Goal: Task Accomplishment & Management: Use online tool/utility

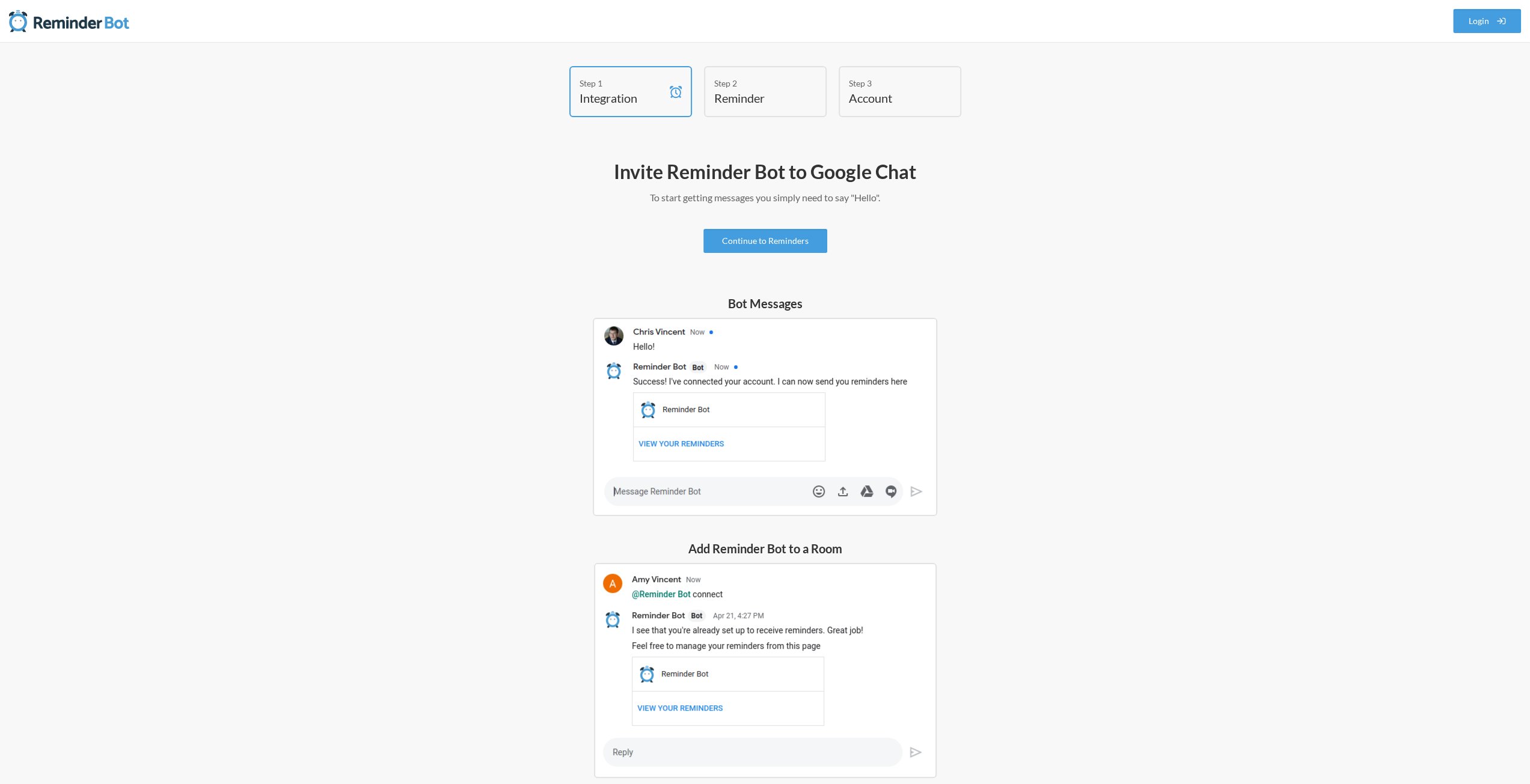
click at [760, 95] on h4 "Reminder" at bounding box center [756, 98] width 84 height 17
click at [797, 236] on link "Continue to Reminders" at bounding box center [765, 241] width 124 height 24
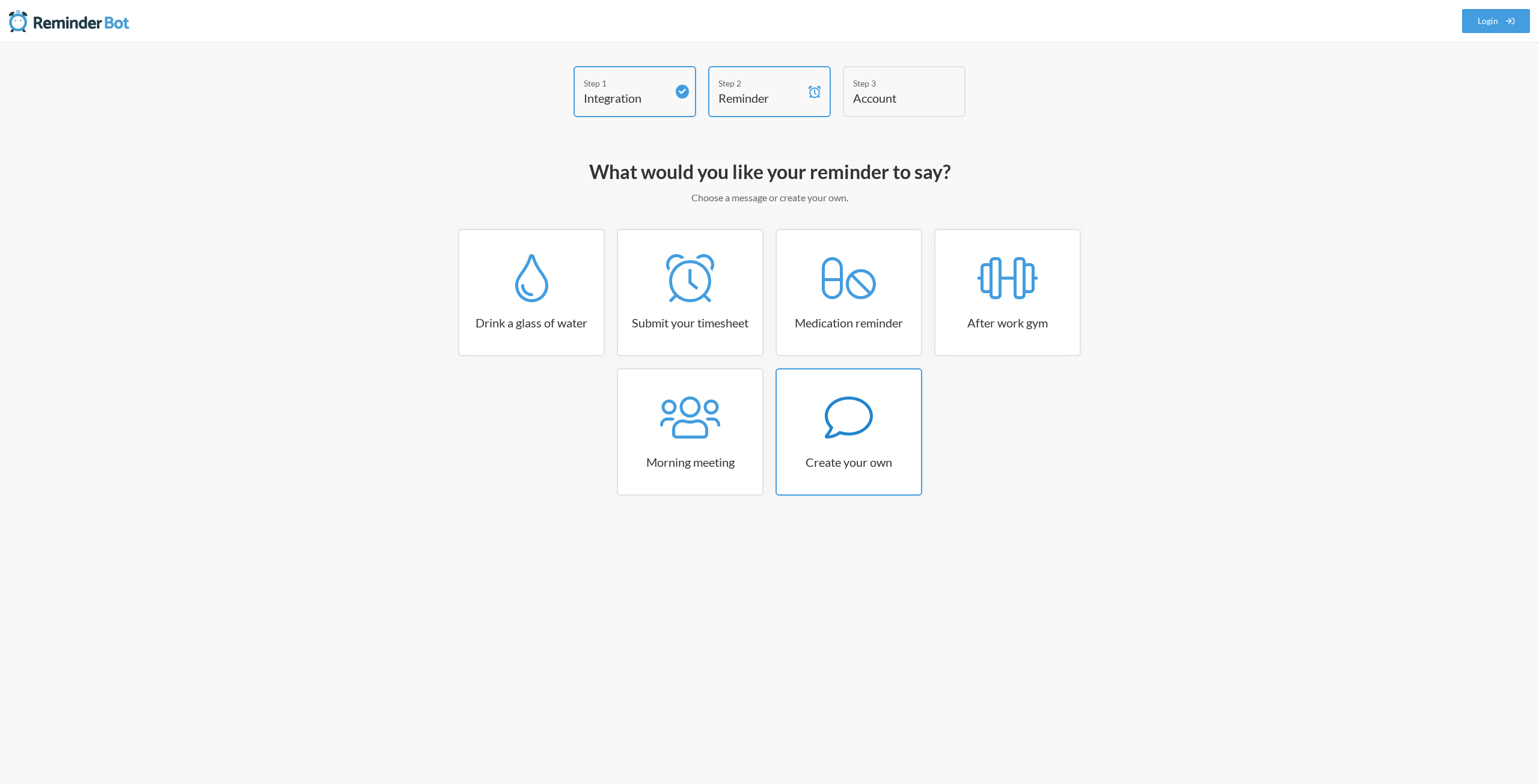
click at [860, 457] on h3 "Create your own" at bounding box center [848, 462] width 144 height 17
select select "09:30:00"
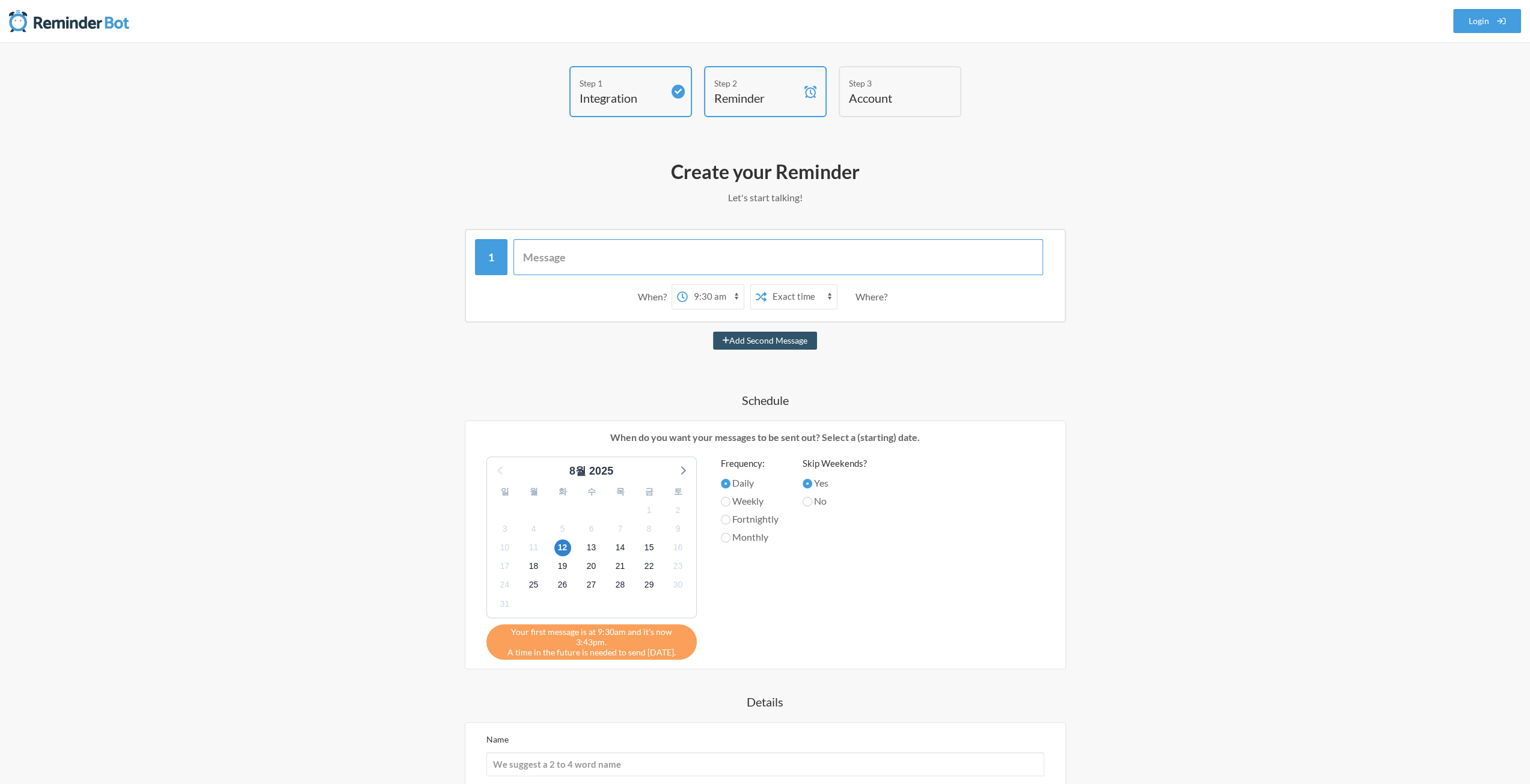
click at [594, 259] on input "text" at bounding box center [778, 257] width 530 height 36
type input "d"
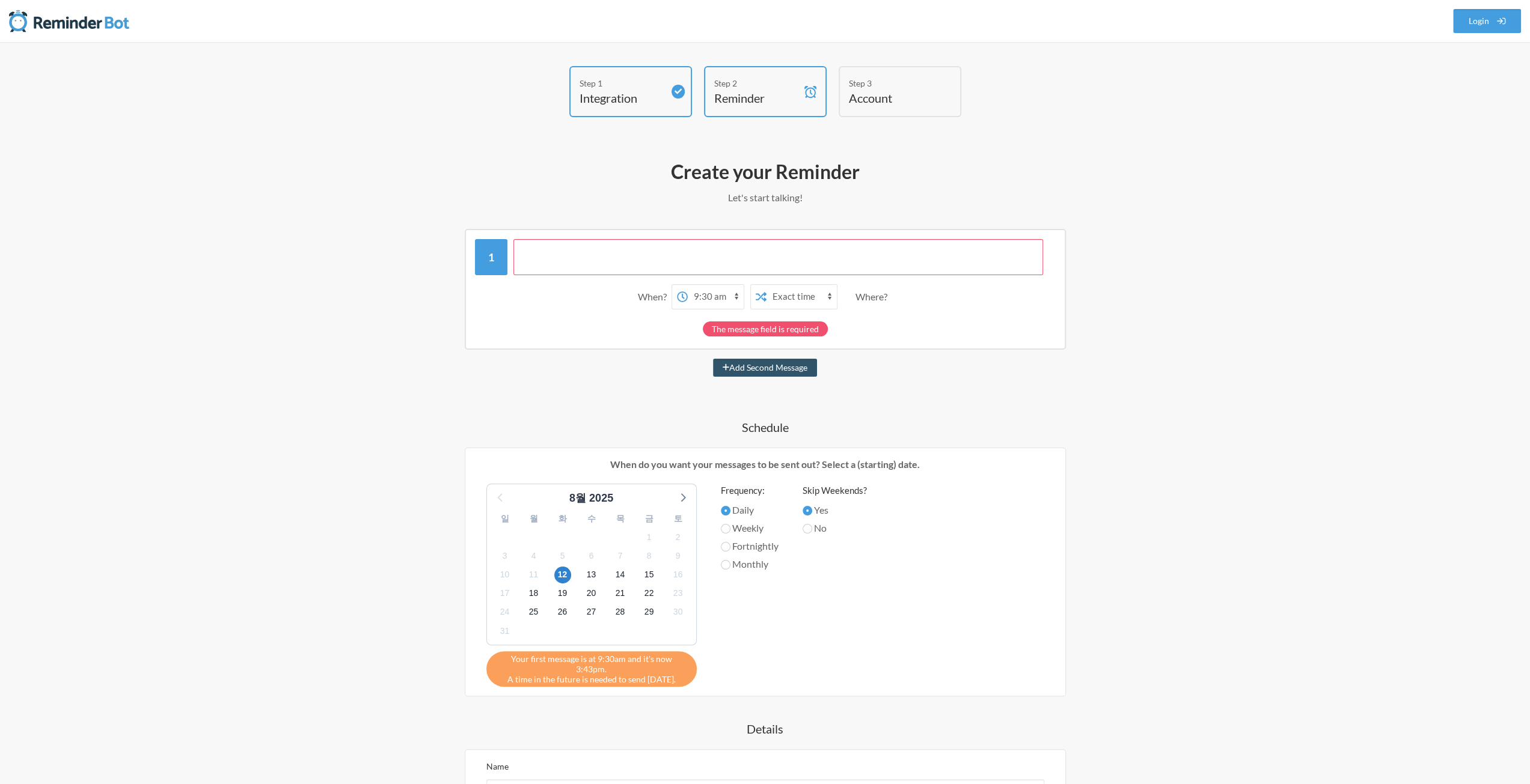
type input "ㅇ"
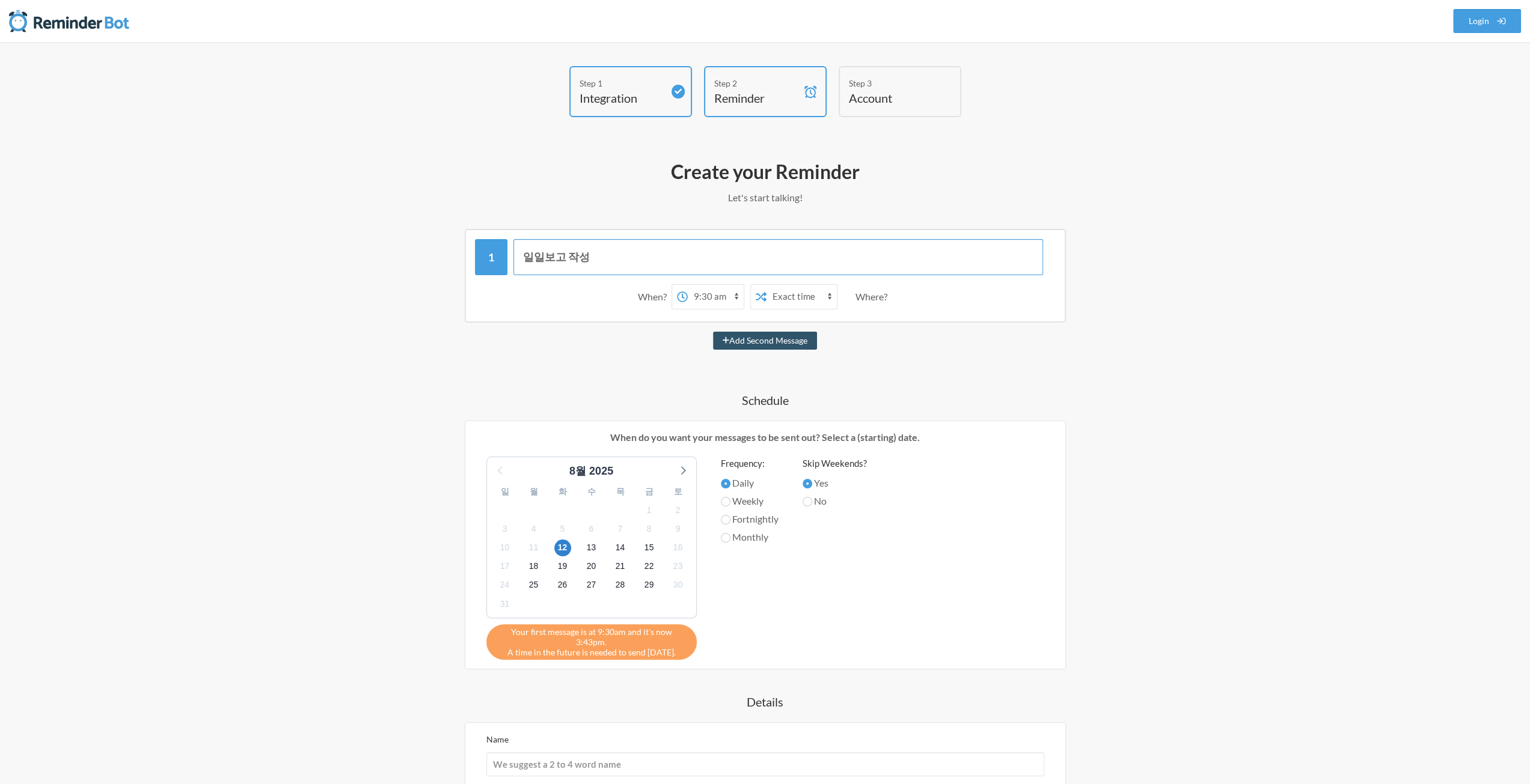
type input "일일보고 작성"
click at [711, 297] on select "12:00 am 12:15 am 12:30 am 12:45 am 1:00 am 1:15 am 1:30 am 1:45 am 2:00 am 2:1…" at bounding box center [715, 297] width 56 height 24
select select "15:00:00"
click at [687, 285] on select "12:00 am 12:15 am 12:30 am 12:45 am 1:00 am 1:15 am 1:30 am 1:45 am 2:00 am 2:1…" at bounding box center [715, 297] width 56 height 24
click at [786, 303] on select "Exact time Random time" at bounding box center [801, 297] width 70 height 24
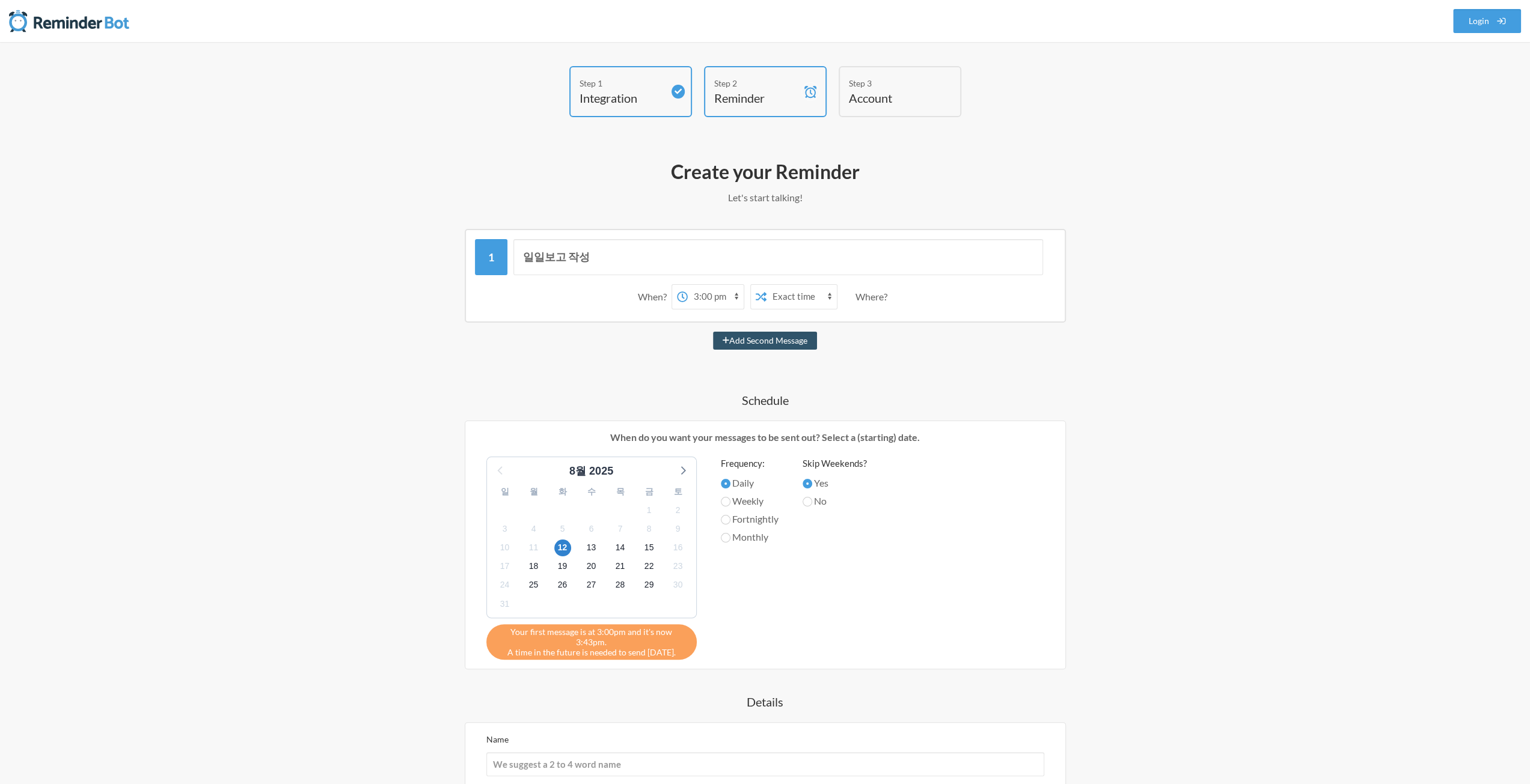
click at [788, 301] on select "Exact time Random time" at bounding box center [801, 297] width 70 height 24
click at [1162, 343] on div "Step 1 Integration Step 2 Reminder Step 3 Account What would you like your remi…" at bounding box center [765, 504] width 1530 height 925
click at [885, 290] on div "Where?" at bounding box center [873, 297] width 36 height 25
click at [1105, 331] on div "Add Second Message" at bounding box center [765, 340] width 697 height 18
click at [748, 341] on button "Add Second Message" at bounding box center [764, 340] width 104 height 18
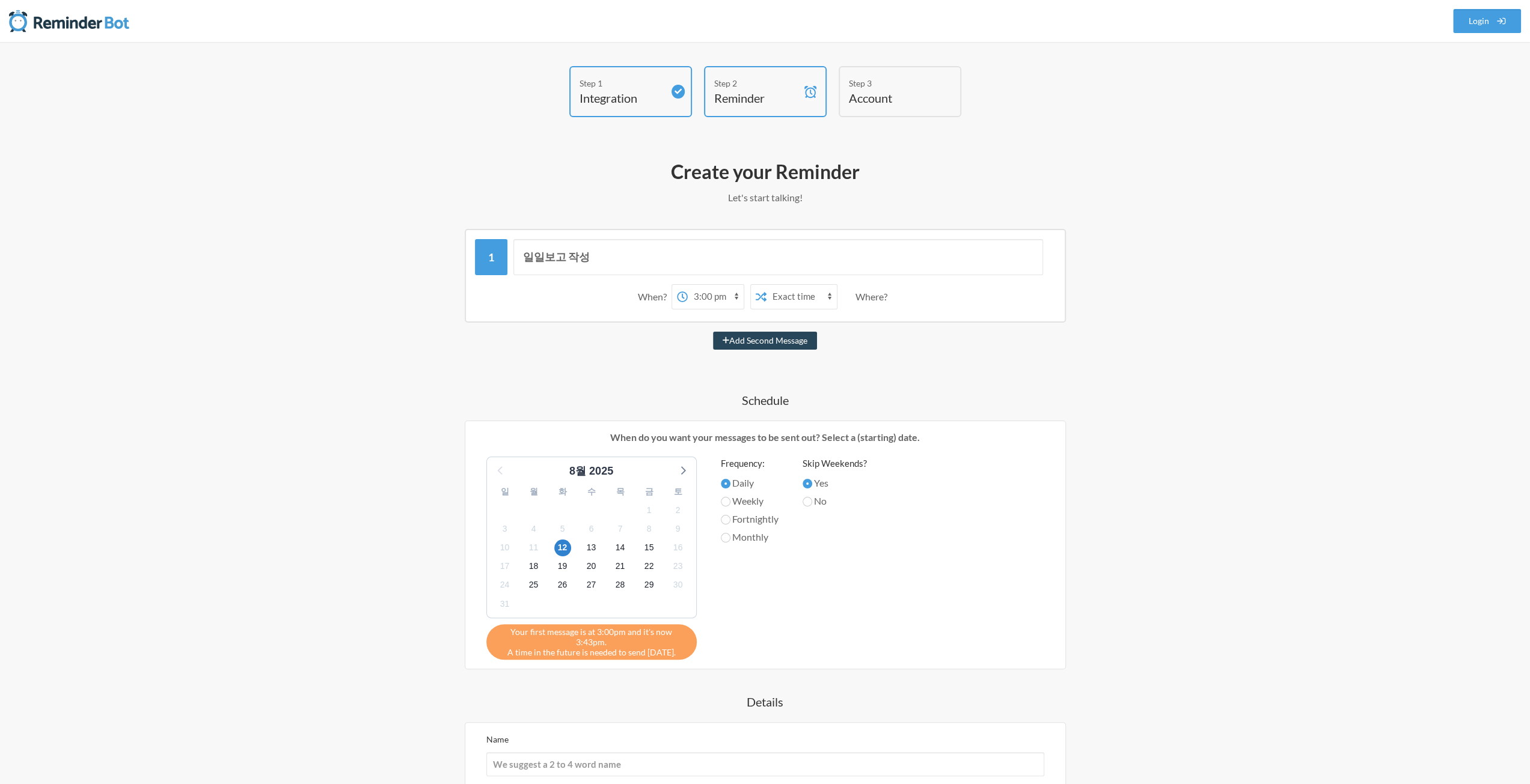
select select "16:00:00"
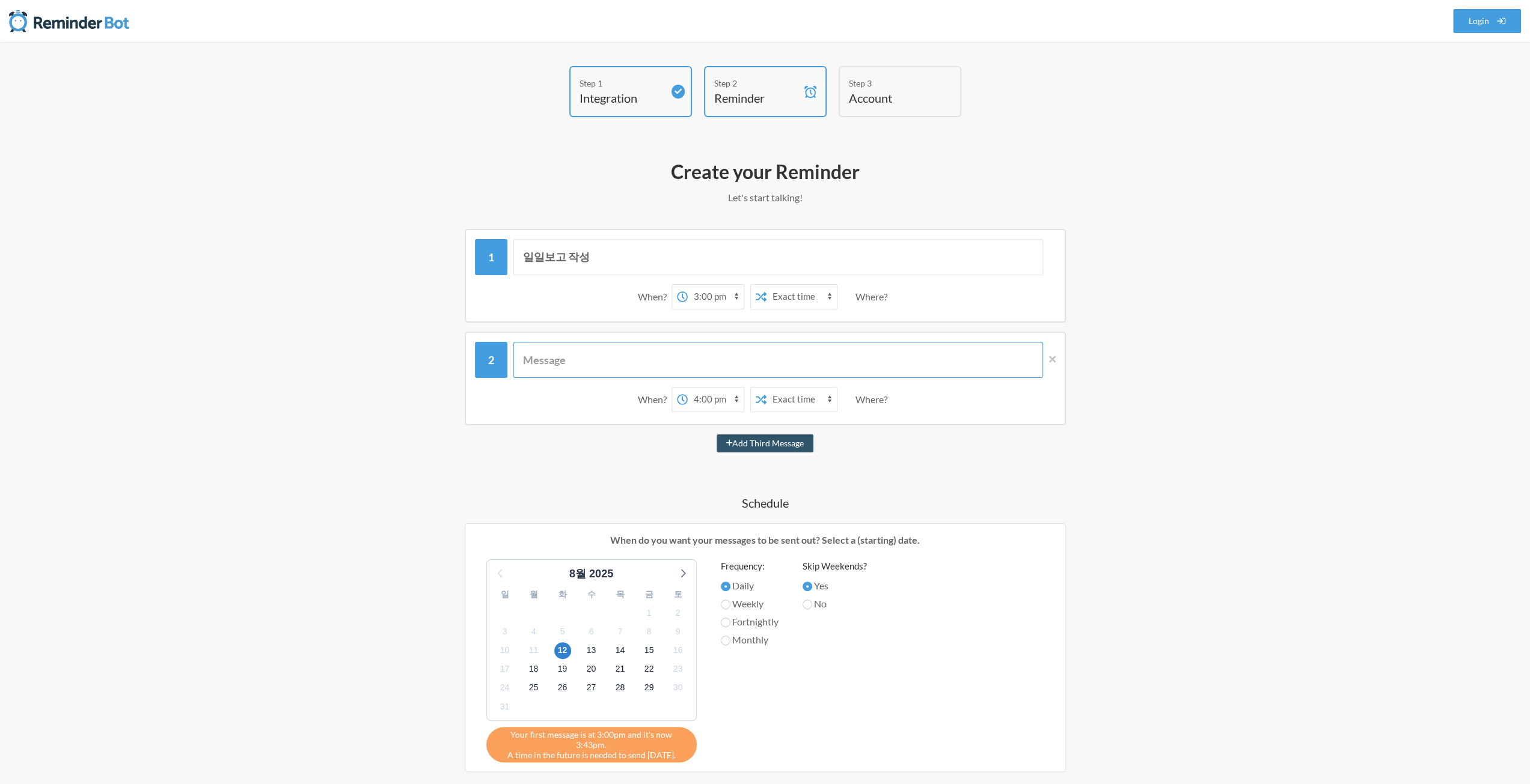
click at [670, 361] on input "text" at bounding box center [778, 360] width 530 height 36
type input "ㅇ"
type input "출퇴근기록 작성"
click at [706, 402] on select "12:00 am 12:15 am 12:30 am 12:45 am 1:00 am 1:15 am 1:30 am 1:45 am 2:00 am 2:1…" at bounding box center [715, 399] width 56 height 24
select select "08:00:00"
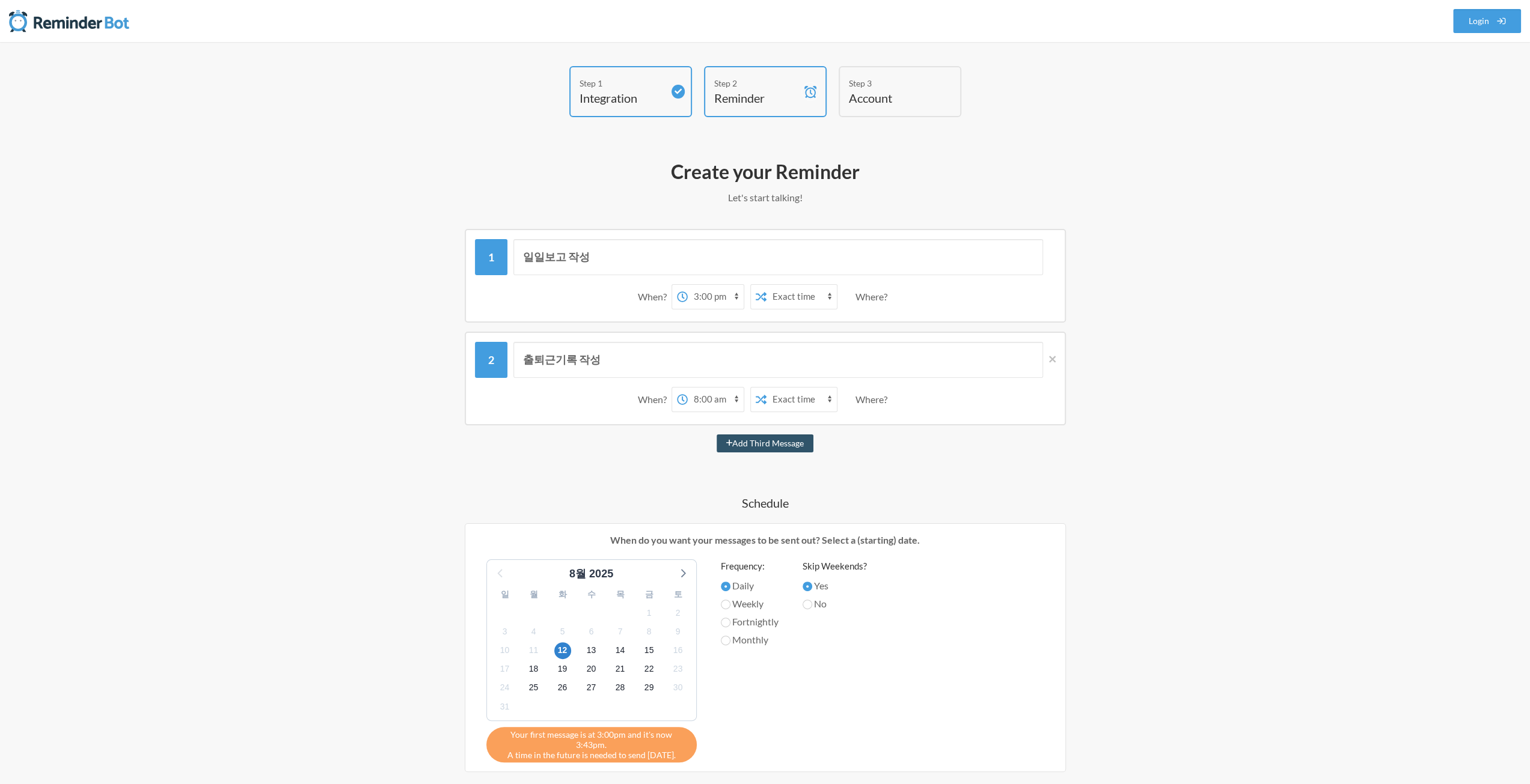
click at [687, 387] on select "12:00 am 12:15 am 12:30 am 12:45 am 1:00 am 1:15 am 1:30 am 1:45 am 2:00 am 2:1…" at bounding box center [715, 399] width 56 height 24
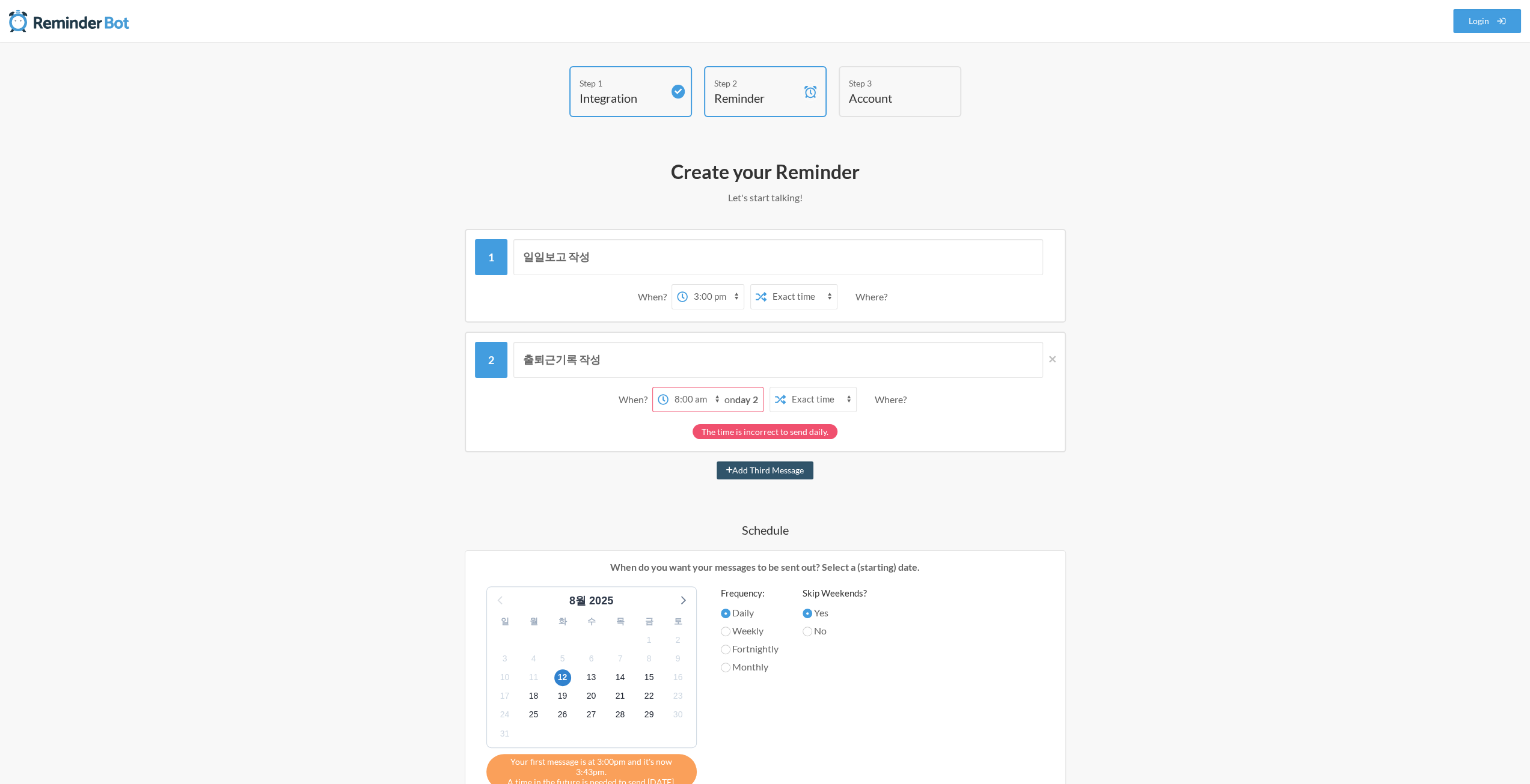
click at [1064, 361] on div "출퇴근기록 작성 When? 12:00 am 12:15 am 12:30 am 12:45 am 1:00 am 1:15 am 1:30 am 1:45…" at bounding box center [765, 391] width 601 height 120
click at [1059, 360] on div "출퇴근기록 작성 When? 12:00 am 12:15 am 12:30 am 12:45 am 1:00 am 1:15 am 1:30 am 1:45…" at bounding box center [765, 391] width 601 height 120
click at [1055, 359] on div "출퇴근기록 작성 When? 12:00 am 12:15 am 12:30 am 12:45 am 1:00 am 1:15 am 1:30 am 1:45…" at bounding box center [765, 391] width 601 height 120
click at [1051, 359] on icon at bounding box center [1052, 359] width 6 height 6
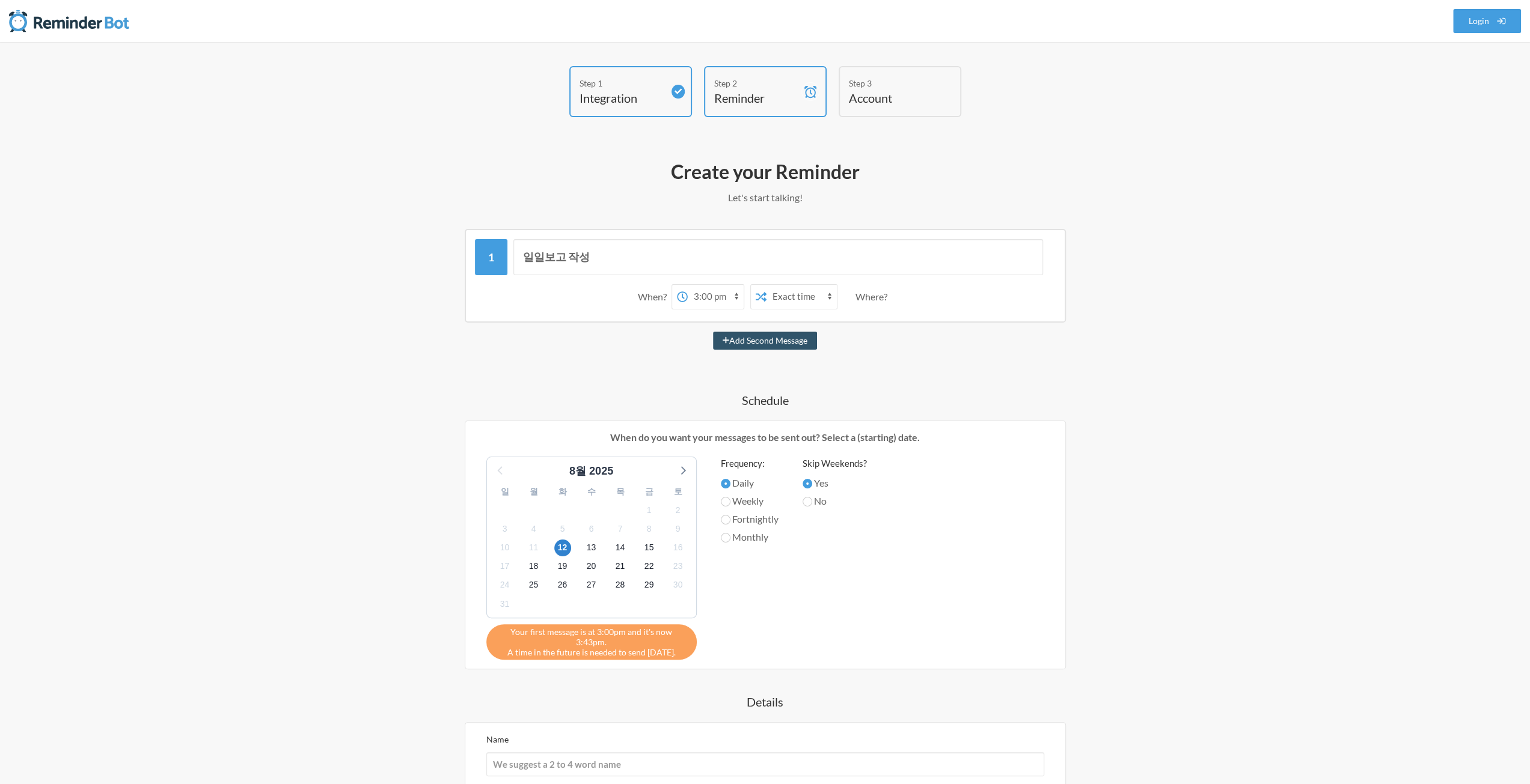
click at [1237, 380] on div "Step 1 Integration Step 2 Reminder Step 3 Account What would you like your remi…" at bounding box center [765, 504] width 1530 height 925
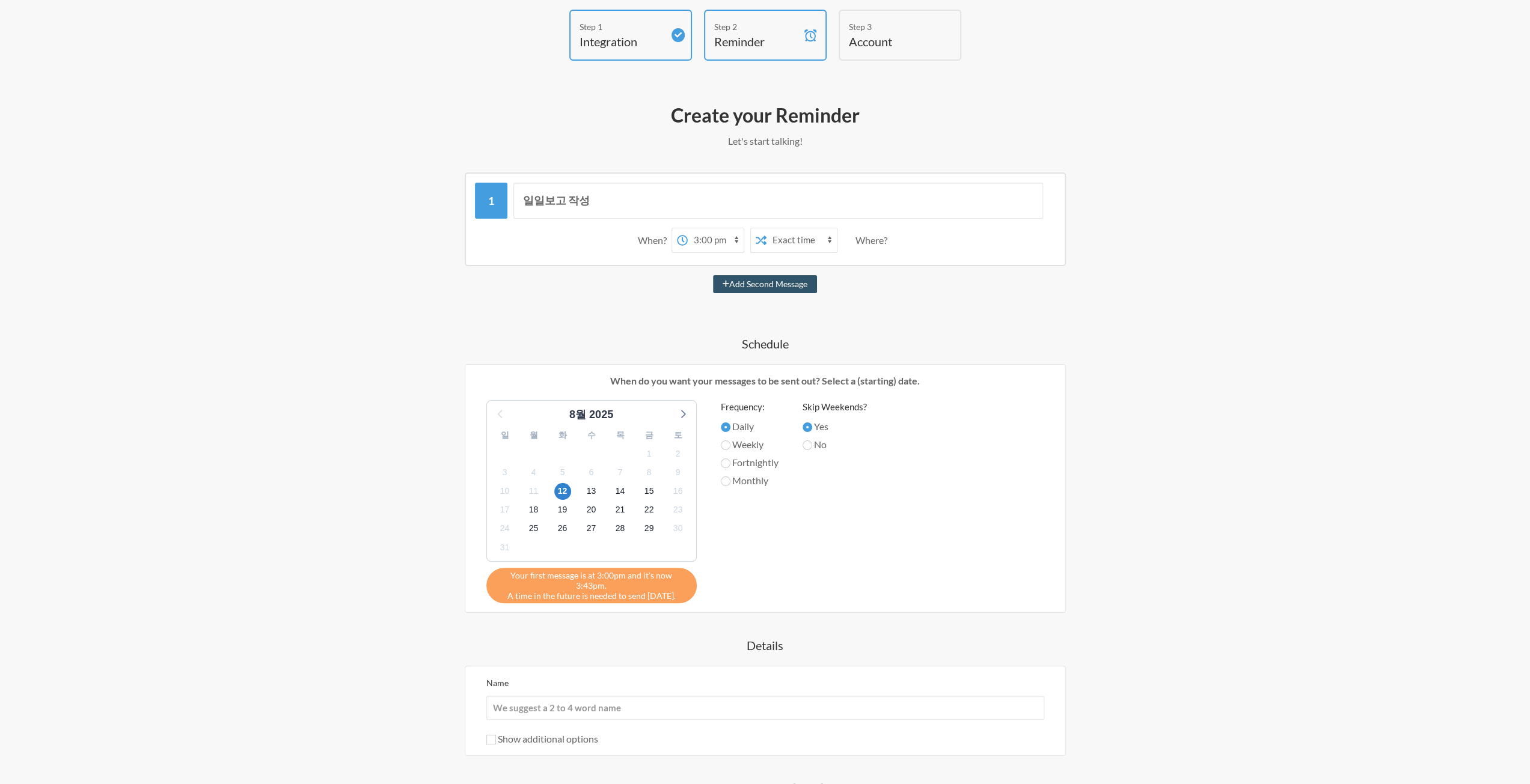
scroll to position [120, 0]
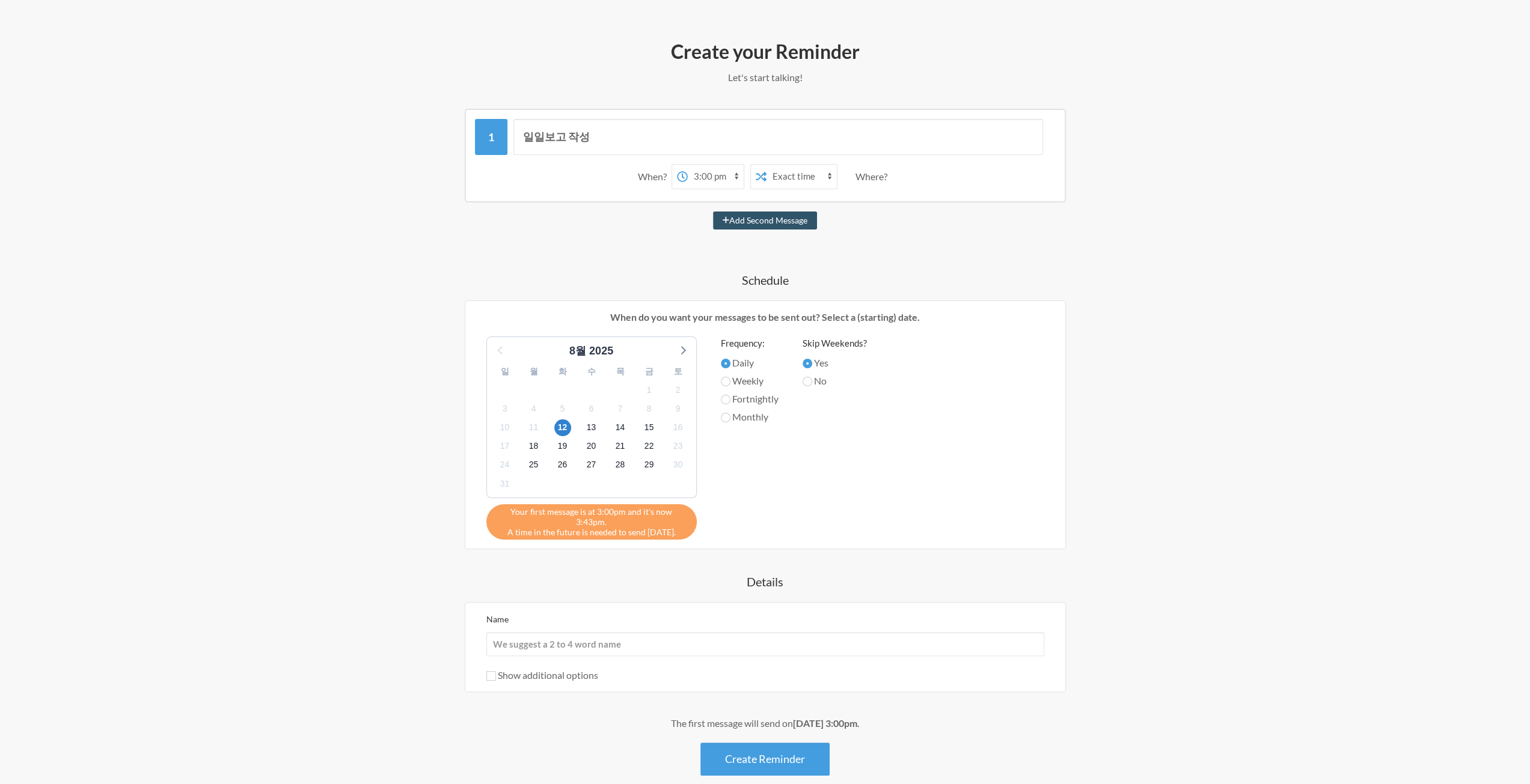
click at [1250, 436] on div "Step 1 Integration Step 2 Reminder Step 3 Account What would you like your remi…" at bounding box center [765, 384] width 1530 height 925
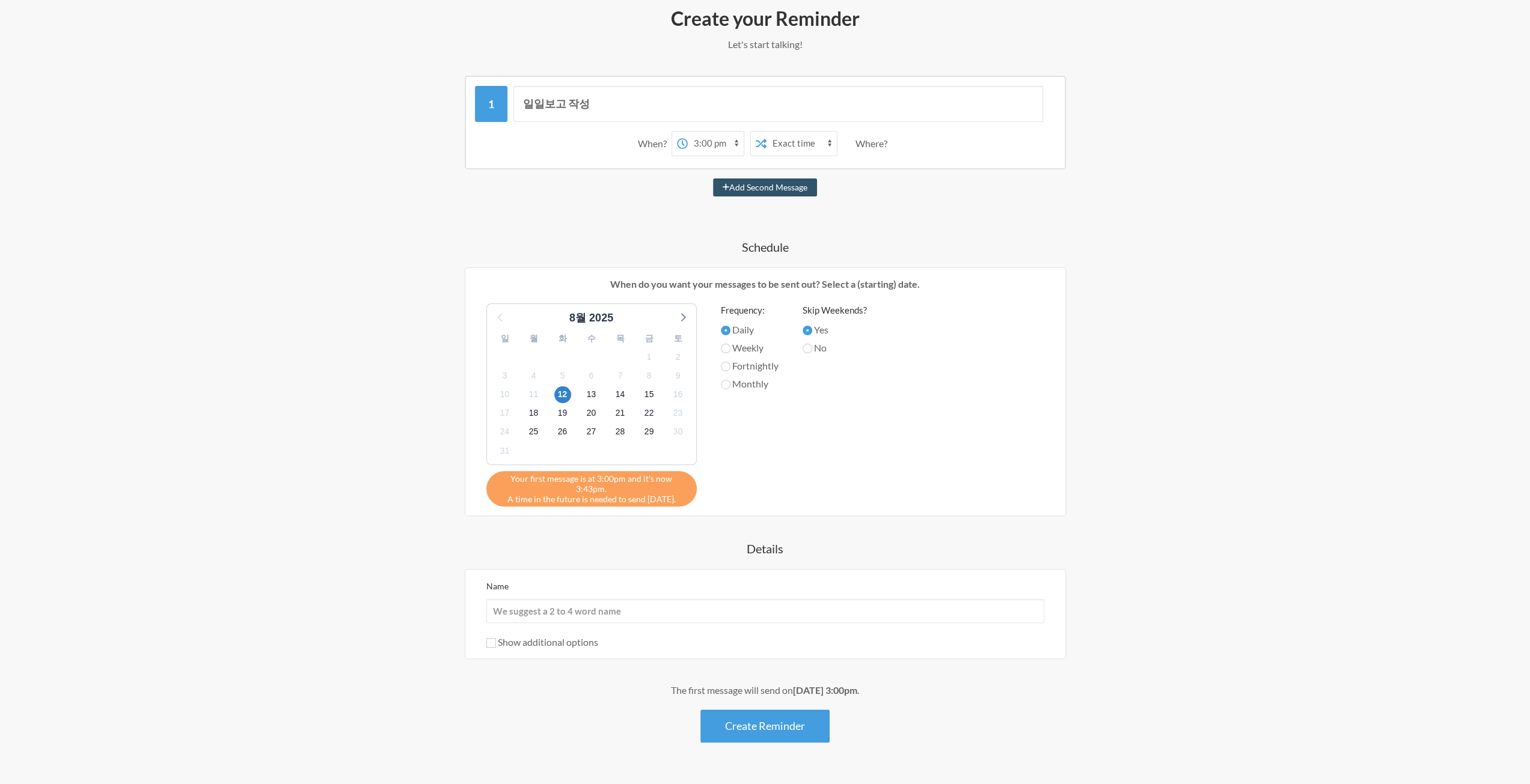
scroll to position [171, 0]
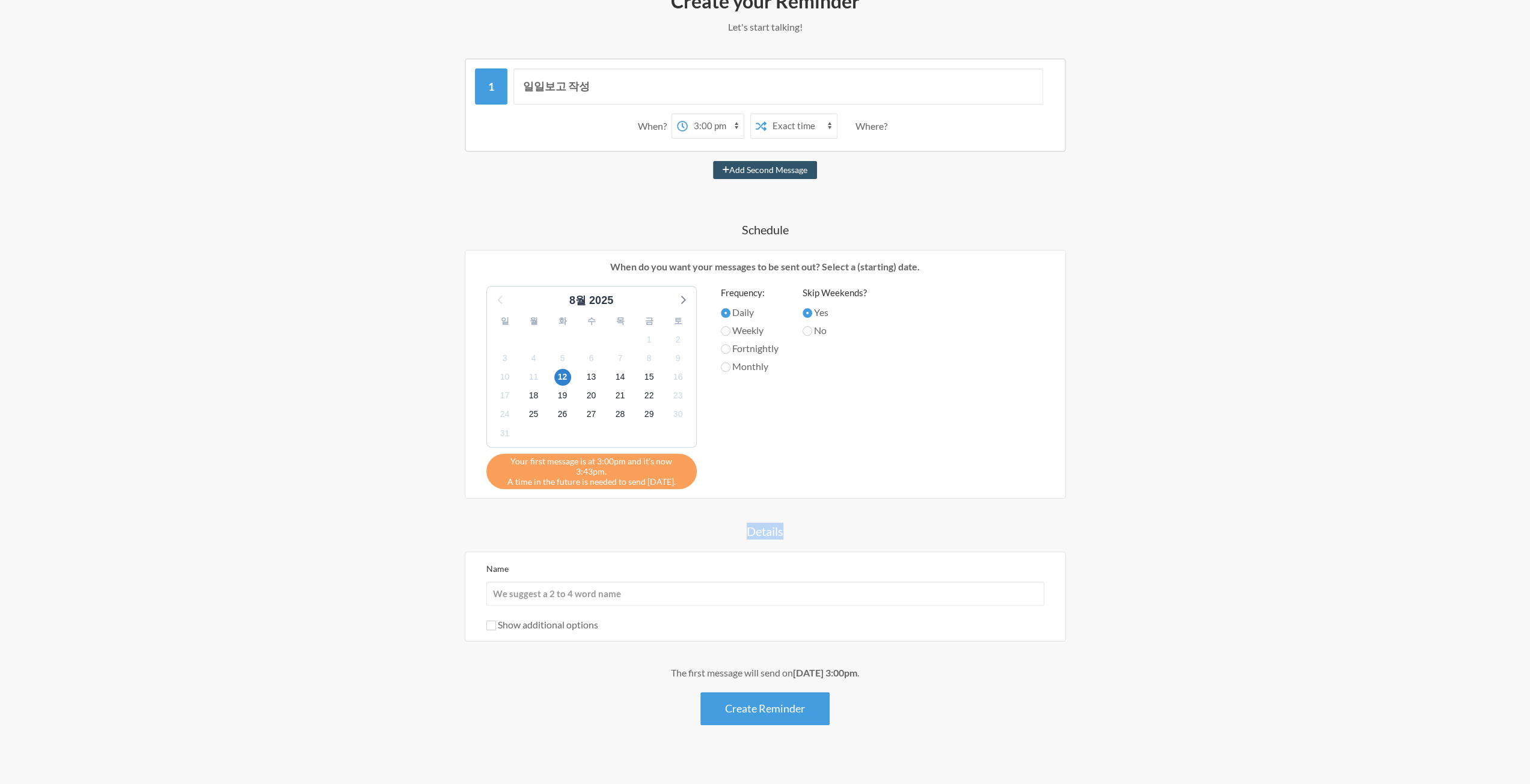
drag, startPoint x: 738, startPoint y: 525, endPoint x: 860, endPoint y: 517, distance: 122.3
click at [860, 523] on h4 "Details" at bounding box center [765, 531] width 697 height 17
drag, startPoint x: 664, startPoint y: 533, endPoint x: 817, endPoint y: 528, distance: 153.1
click at [814, 528] on div "일일보고 작성 When? 12:00 am 12:15 am 12:30 am 12:45 am 1:00 am 1:15 am 1:30 am 1:45 …" at bounding box center [765, 391] width 697 height 667
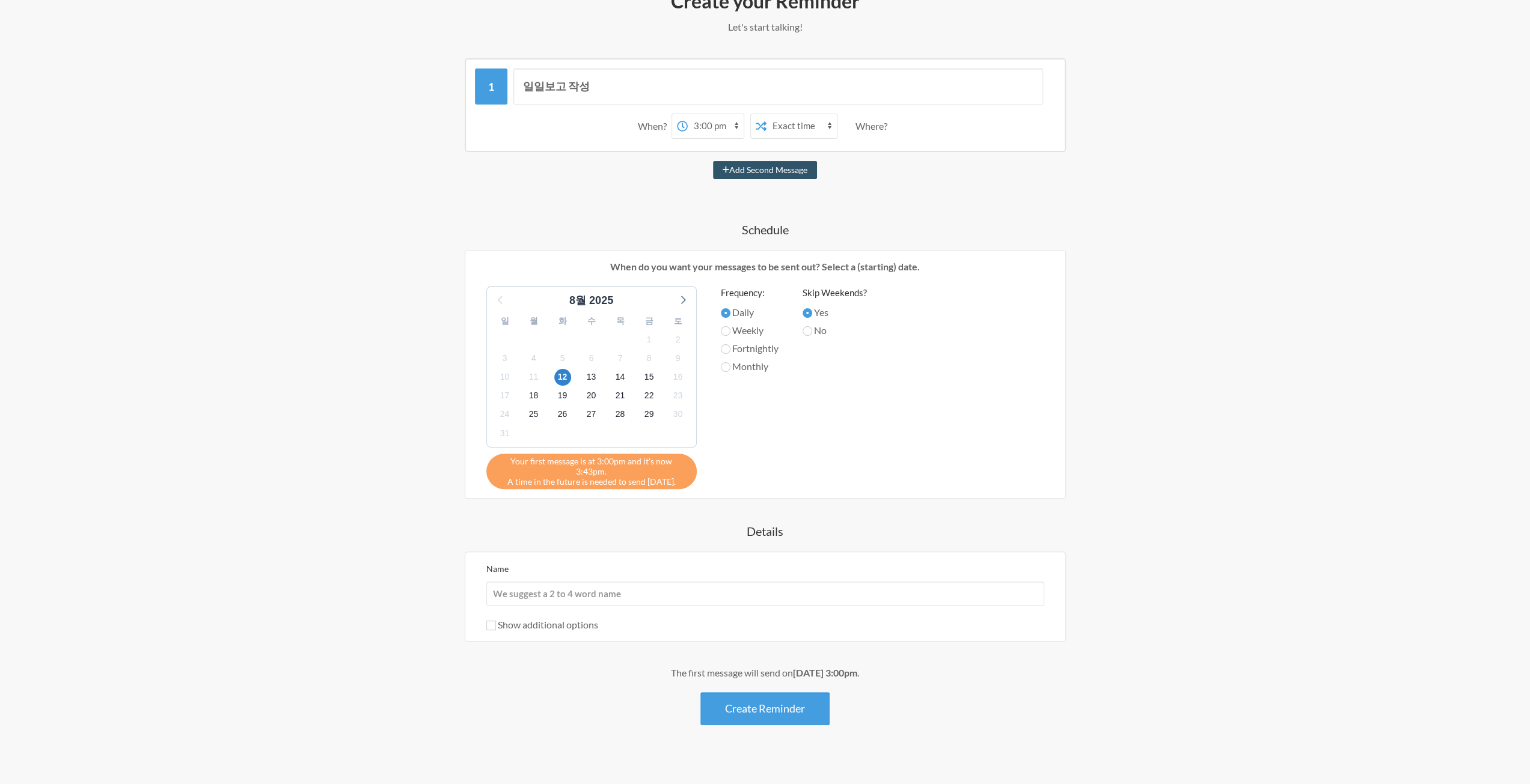
click at [817, 528] on div "일일보고 작성 When? 12:00 am 12:15 am 12:30 am 12:45 am 1:00 am 1:15 am 1:30 am 1:45 …" at bounding box center [765, 391] width 697 height 667
drag, startPoint x: 879, startPoint y: 533, endPoint x: 859, endPoint y: 533, distance: 20.0
click at [848, 533] on div "일일보고 작성 When? 12:00 am 12:15 am 12:30 am 12:45 am 1:00 am 1:15 am 1:30 am 1:45 …" at bounding box center [765, 391] width 697 height 667
click at [859, 533] on div "일일보고 작성 When? 12:00 am 12:15 am 12:30 am 12:45 am 1:00 am 1:15 am 1:30 am 1:45 …" at bounding box center [765, 391] width 697 height 667
drag, startPoint x: 879, startPoint y: 532, endPoint x: 852, endPoint y: 519, distance: 30.0
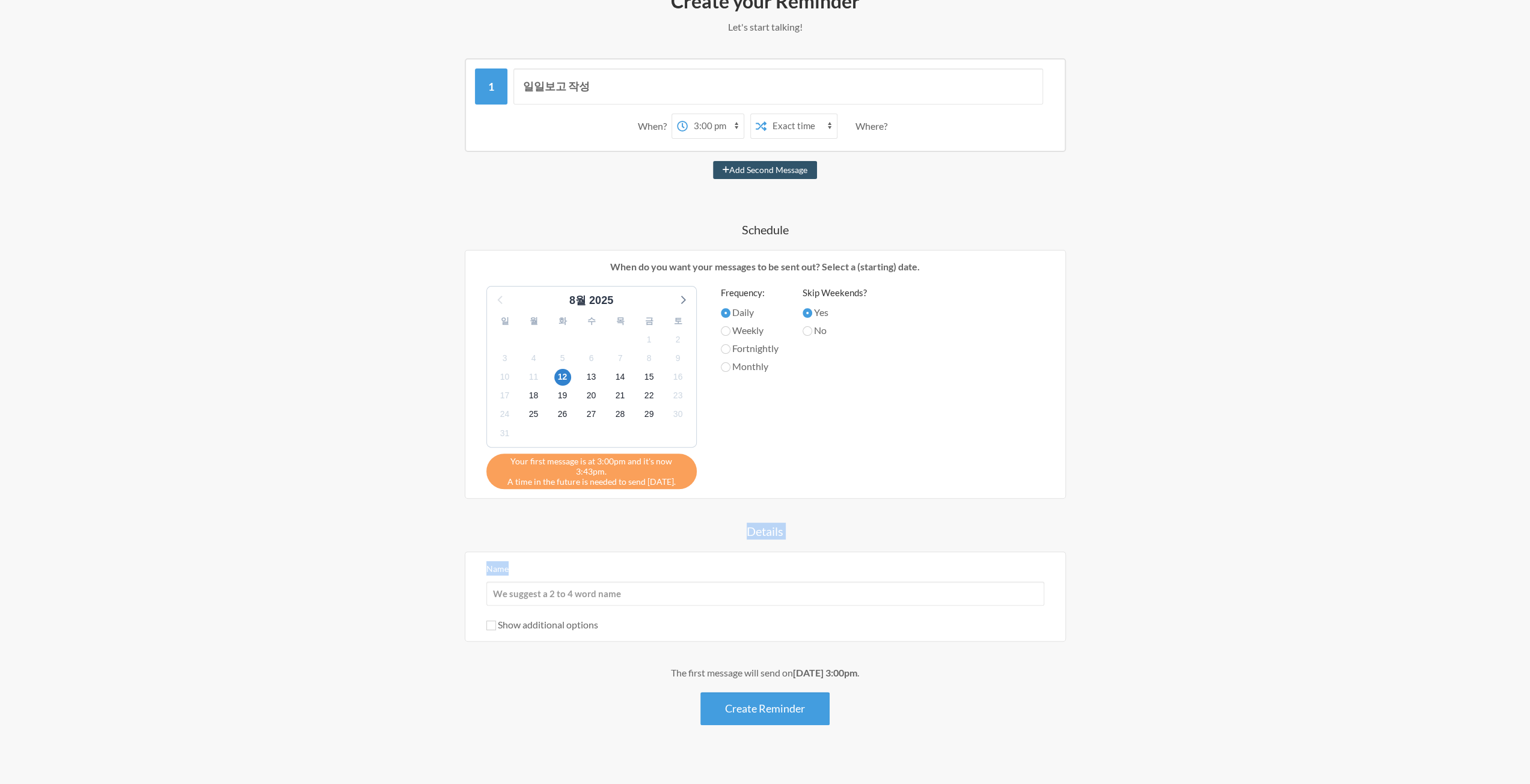
click at [781, 513] on div "일일보고 작성 When? 12:00 am 12:15 am 12:30 am 12:45 am 1:00 am 1:15 am 1:30 am 1:45 …" at bounding box center [765, 391] width 697 height 667
click at [852, 523] on h4 "Details" at bounding box center [765, 531] width 697 height 17
click at [1350, 503] on div "Step 1 Integration Step 2 Reminder Step 3 Account What would you like your remi…" at bounding box center [765, 334] width 1530 height 925
click at [737, 692] on button "Create Reminder" at bounding box center [765, 708] width 129 height 33
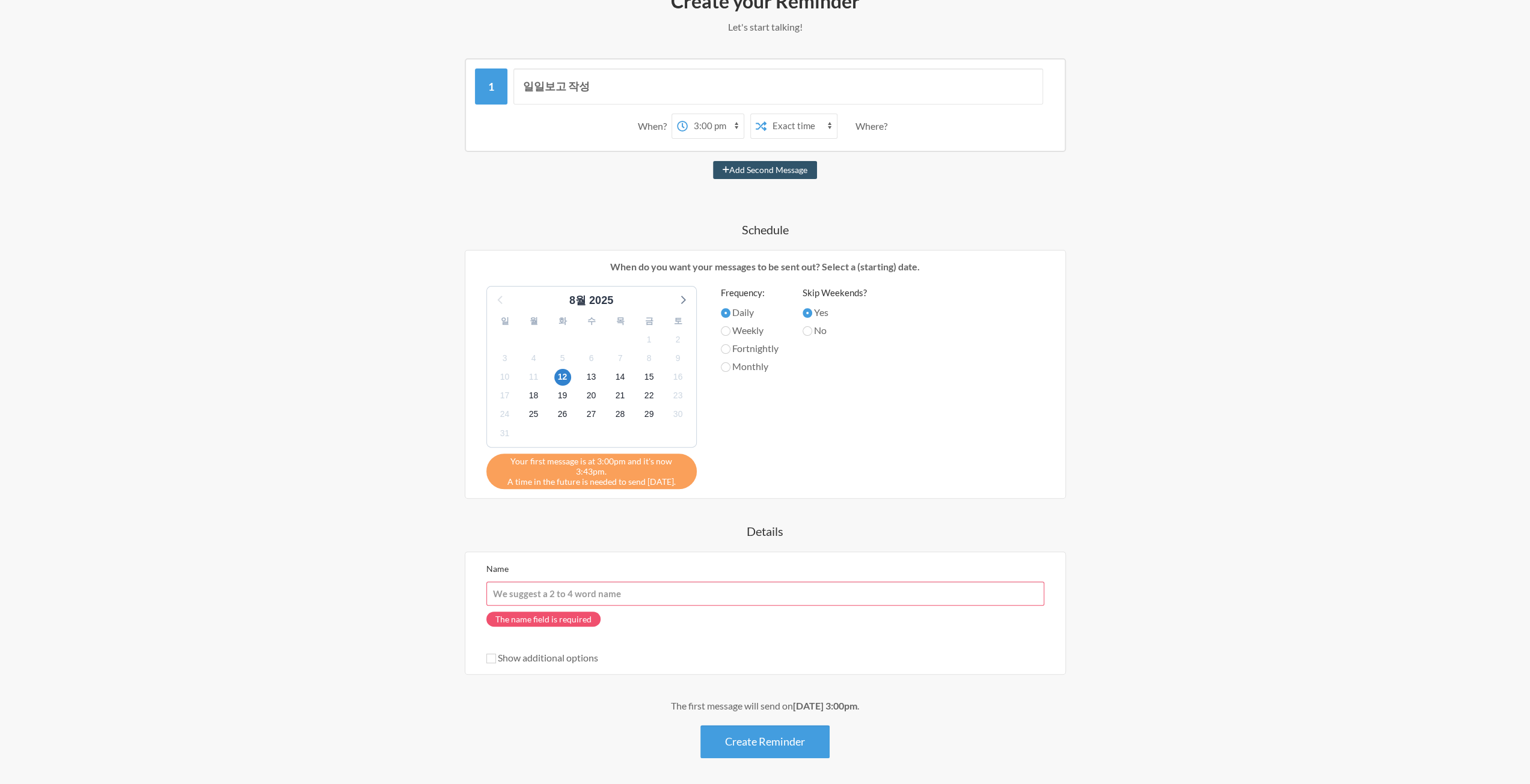
click at [586, 582] on input "Name" at bounding box center [765, 593] width 558 height 24
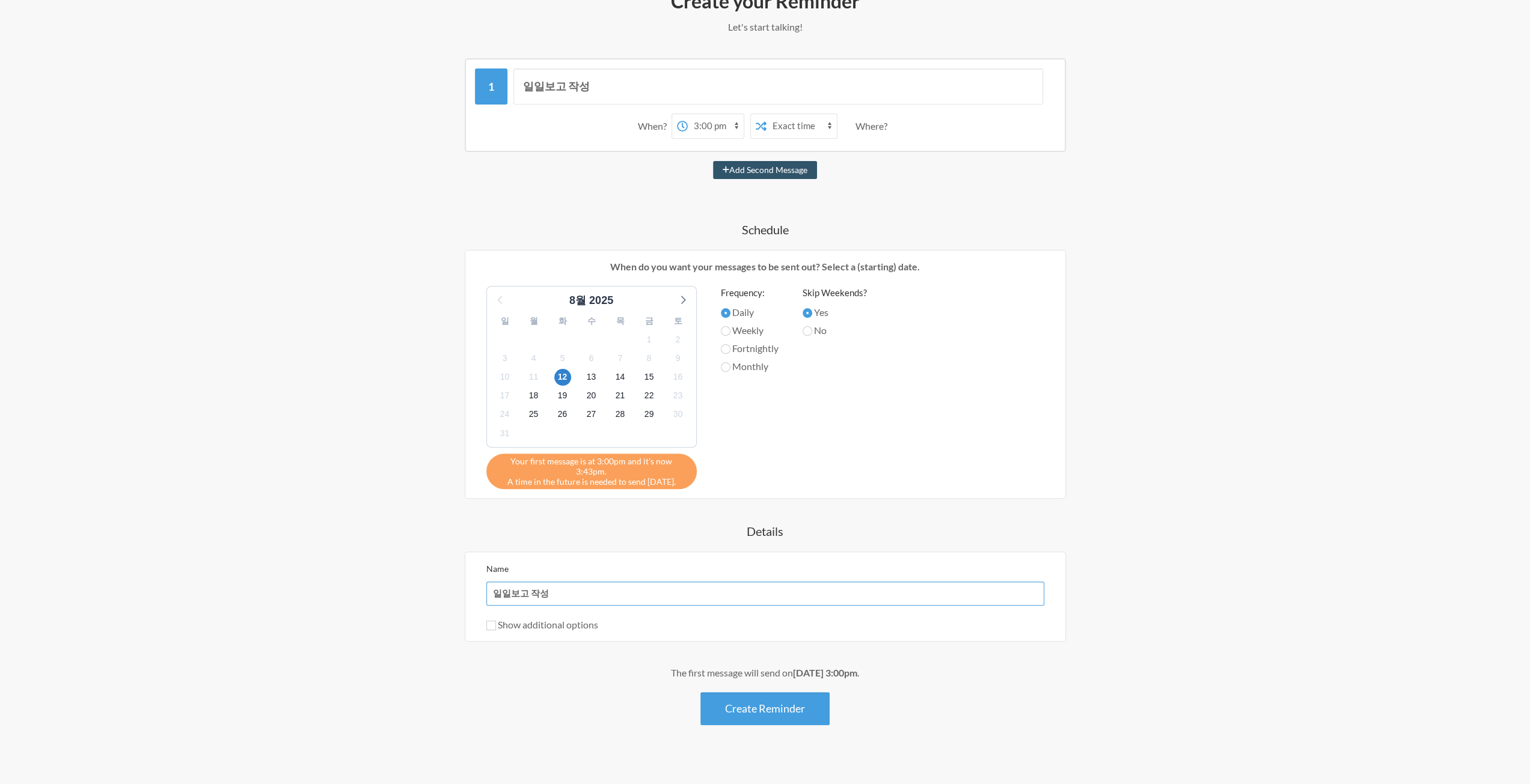
type input "일일보고 작성"
click at [514, 619] on label "Show additional options" at bounding box center [542, 625] width 112 height 11
click at [496, 621] on input "Show additional options" at bounding box center [491, 626] width 10 height 10
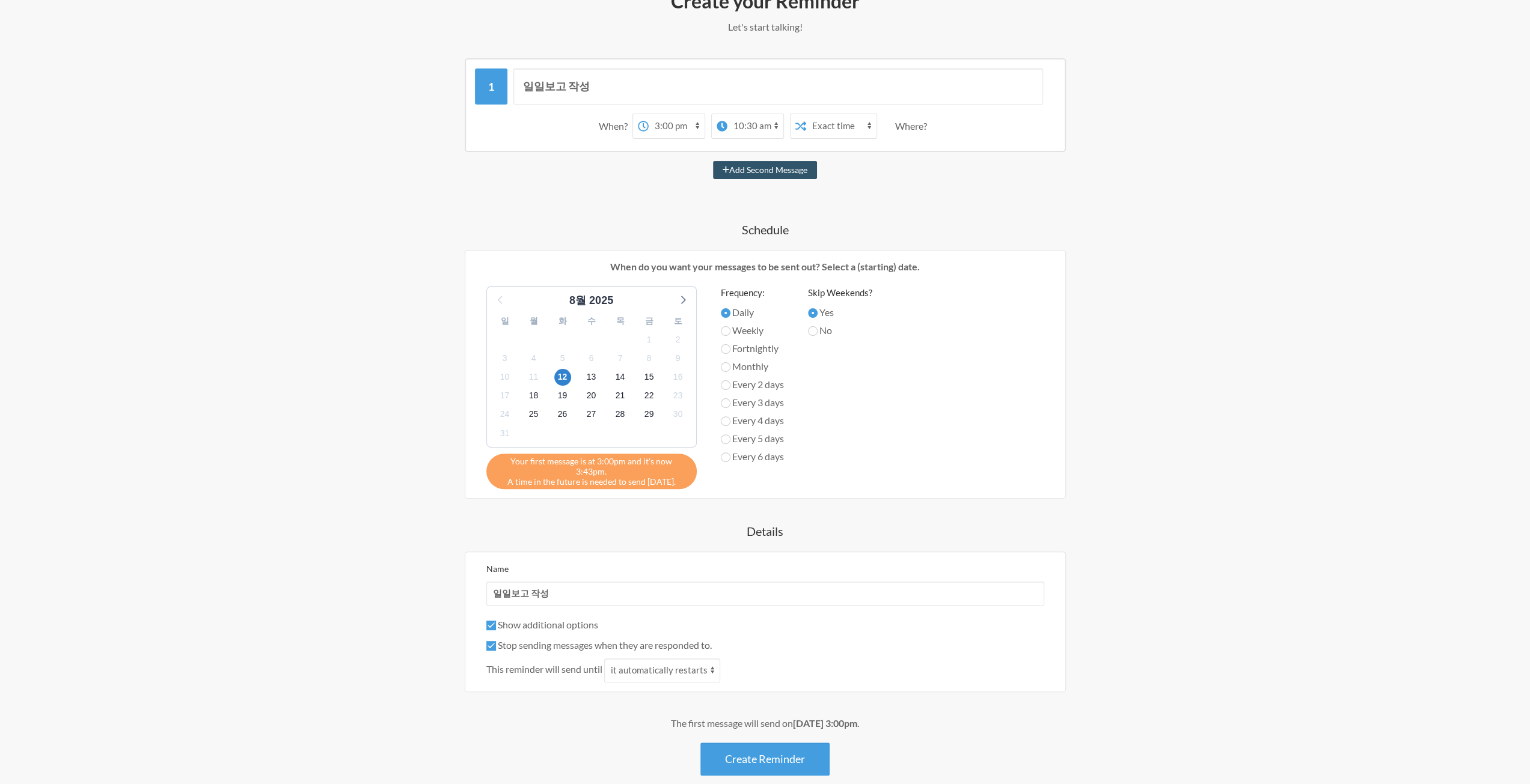
click at [543, 619] on label "Show additional options" at bounding box center [542, 625] width 112 height 11
click at [496, 621] on input "Show additional options" at bounding box center [491, 626] width 10 height 10
checkbox input "false"
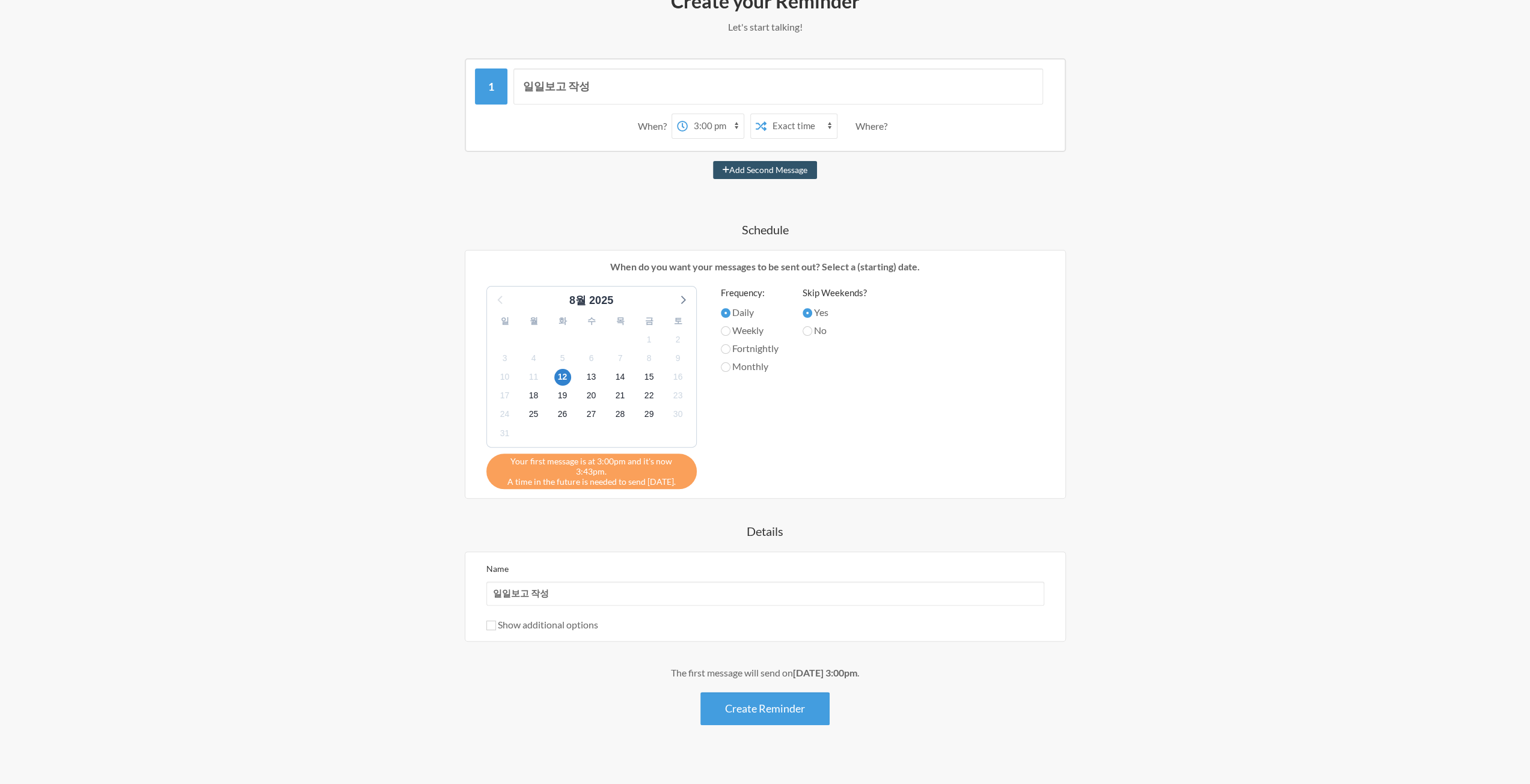
click at [367, 601] on div "Step 1 Integration Step 2 Reminder Step 3 Account What would you like your remi…" at bounding box center [765, 334] width 1530 height 925
click at [764, 692] on button "Create Reminder" at bounding box center [765, 708] width 129 height 33
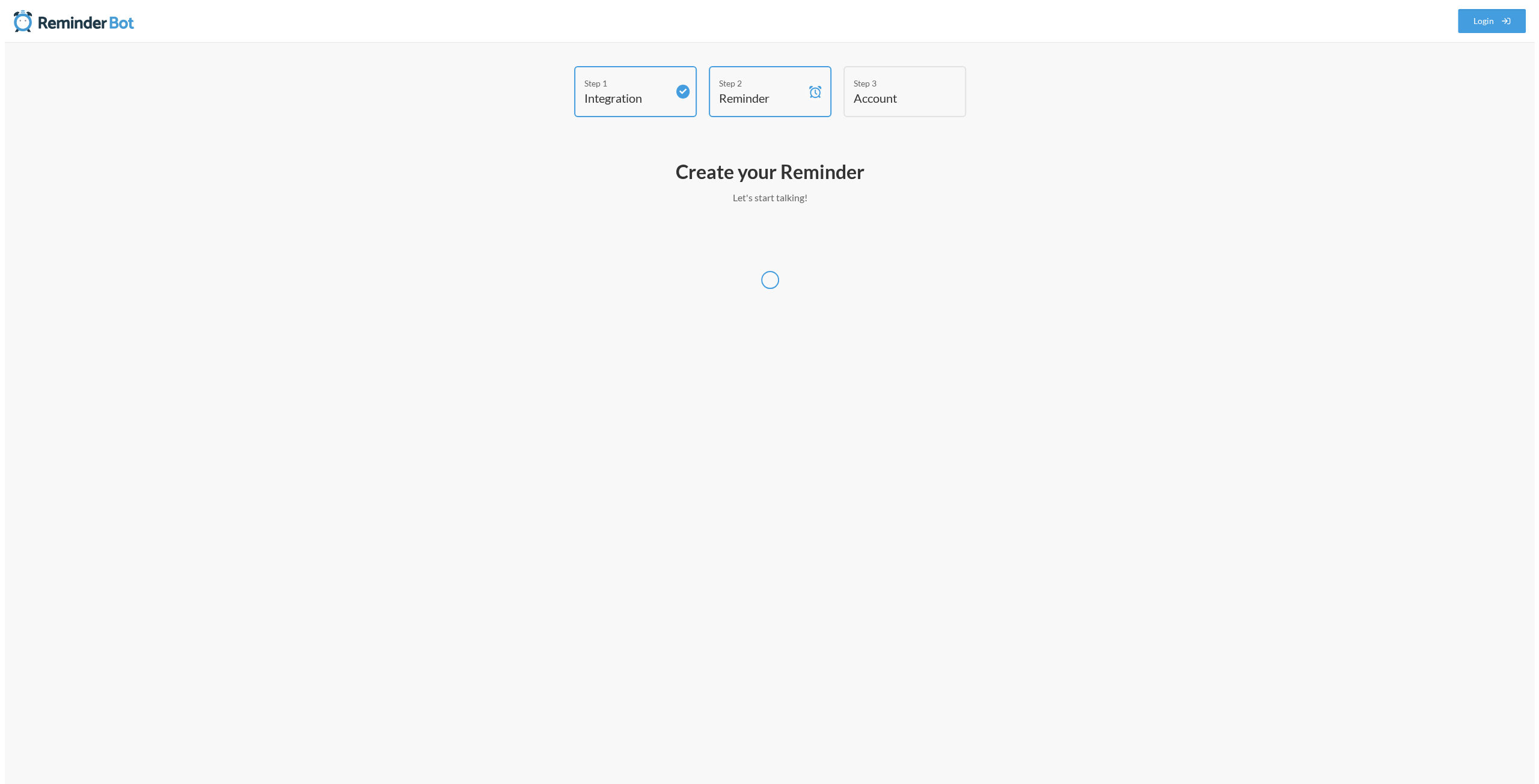
scroll to position [0, 0]
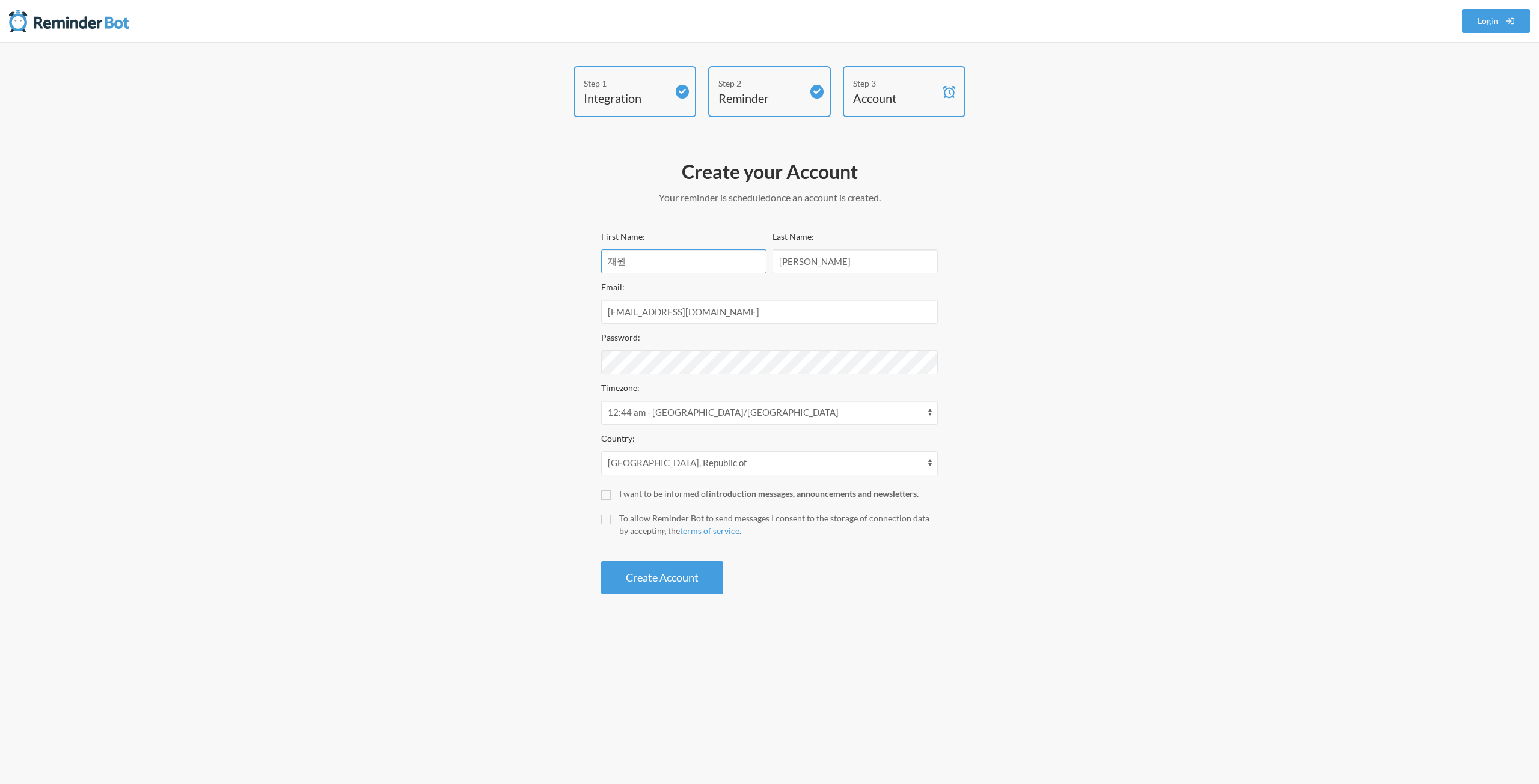
click at [646, 268] on input "재원" at bounding box center [683, 261] width 165 height 24
click at [1109, 426] on div "Step 1 Integration Step 2 Reminder Step 3 Account Create your Account Your remi…" at bounding box center [769, 333] width 721 height 534
click at [609, 495] on input "I want to be informed of introduction messages, announcements and newsletters." at bounding box center [606, 495] width 10 height 10
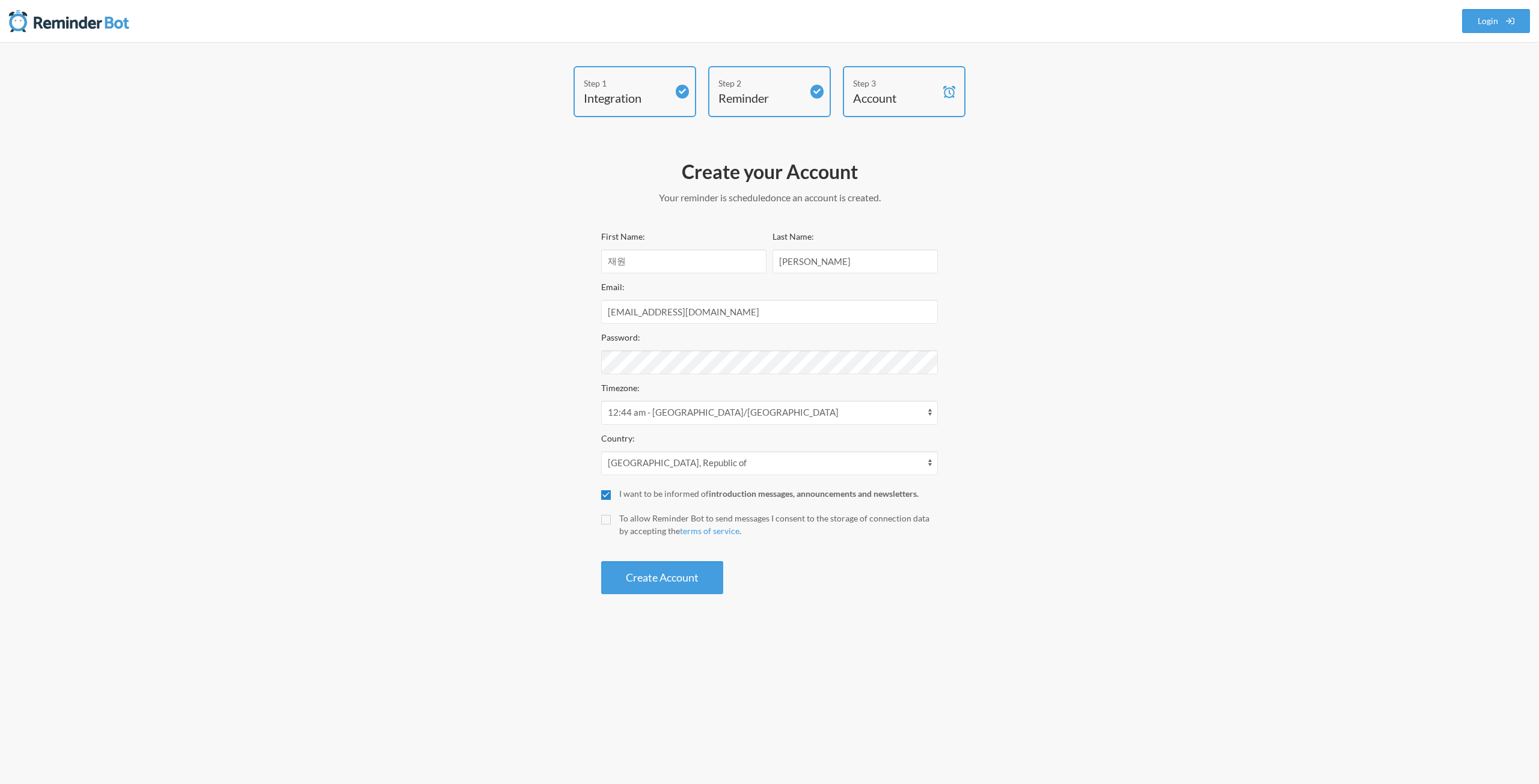
click at [610, 491] on input "I want to be informed of introduction messages, announcements and newsletters." at bounding box center [606, 495] width 10 height 10
checkbox input "false"
click at [607, 517] on input "To allow Reminder Bot to send messages I consent to the storage of connection d…" at bounding box center [606, 520] width 10 height 10
checkbox input "true"
click at [635, 565] on button "Create Account" at bounding box center [662, 577] width 122 height 33
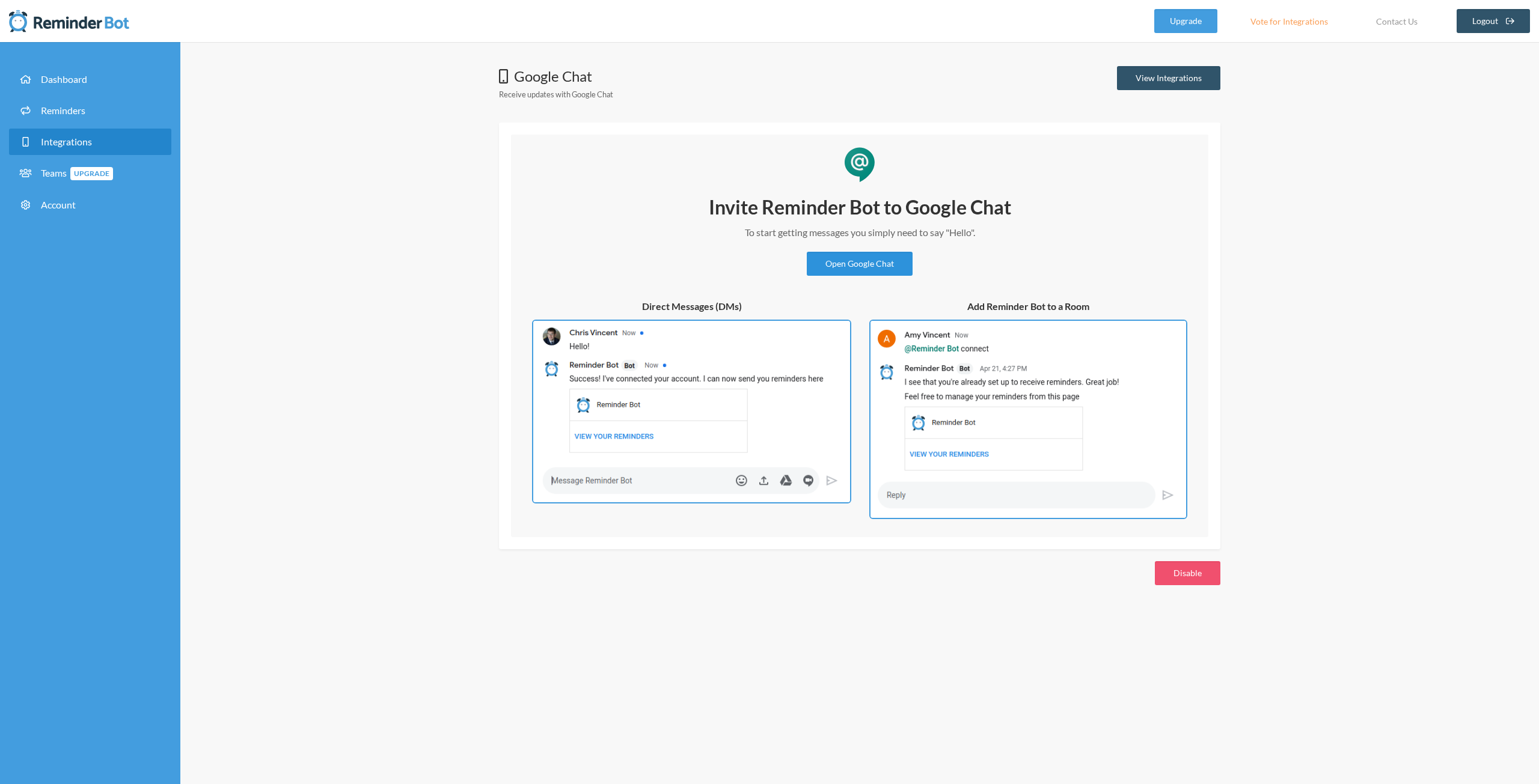
click at [834, 263] on link "Open Google Chat" at bounding box center [859, 263] width 106 height 24
